Goal: Task Accomplishment & Management: Use online tool/utility

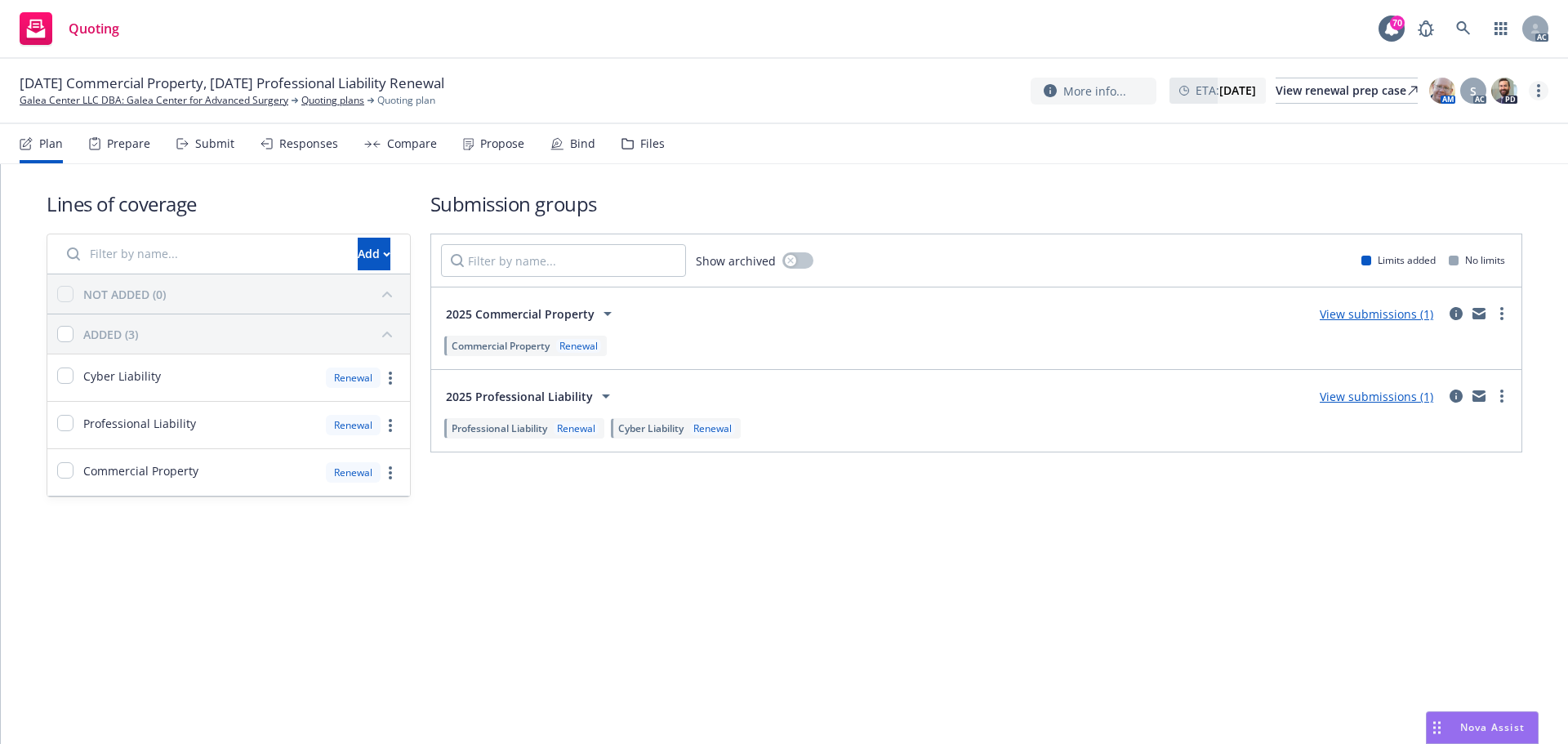
click at [1547, 87] on link "more" at bounding box center [1538, 90] width 19 height 19
click at [1460, 116] on link "Copy logging email" at bounding box center [1457, 124] width 183 height 32
